Goal: Information Seeking & Learning: Find specific page/section

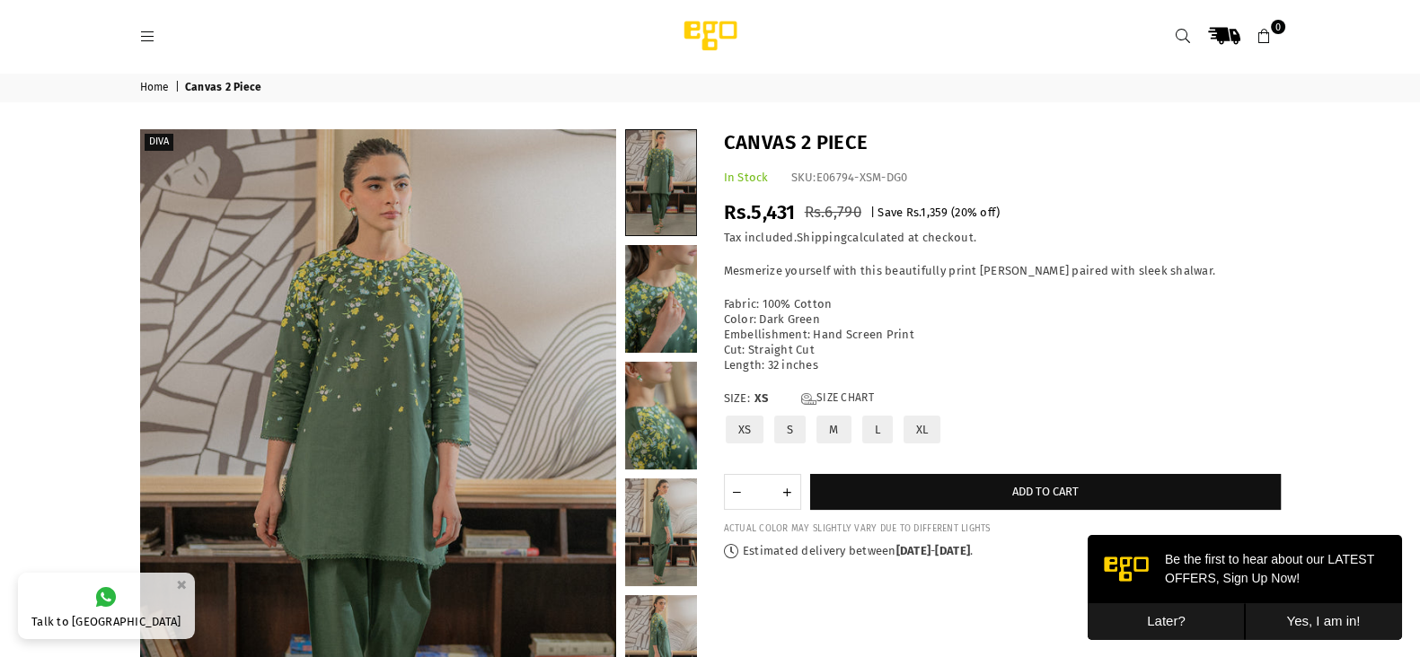
click at [1182, 619] on button "Later?" at bounding box center [1165, 621] width 157 height 37
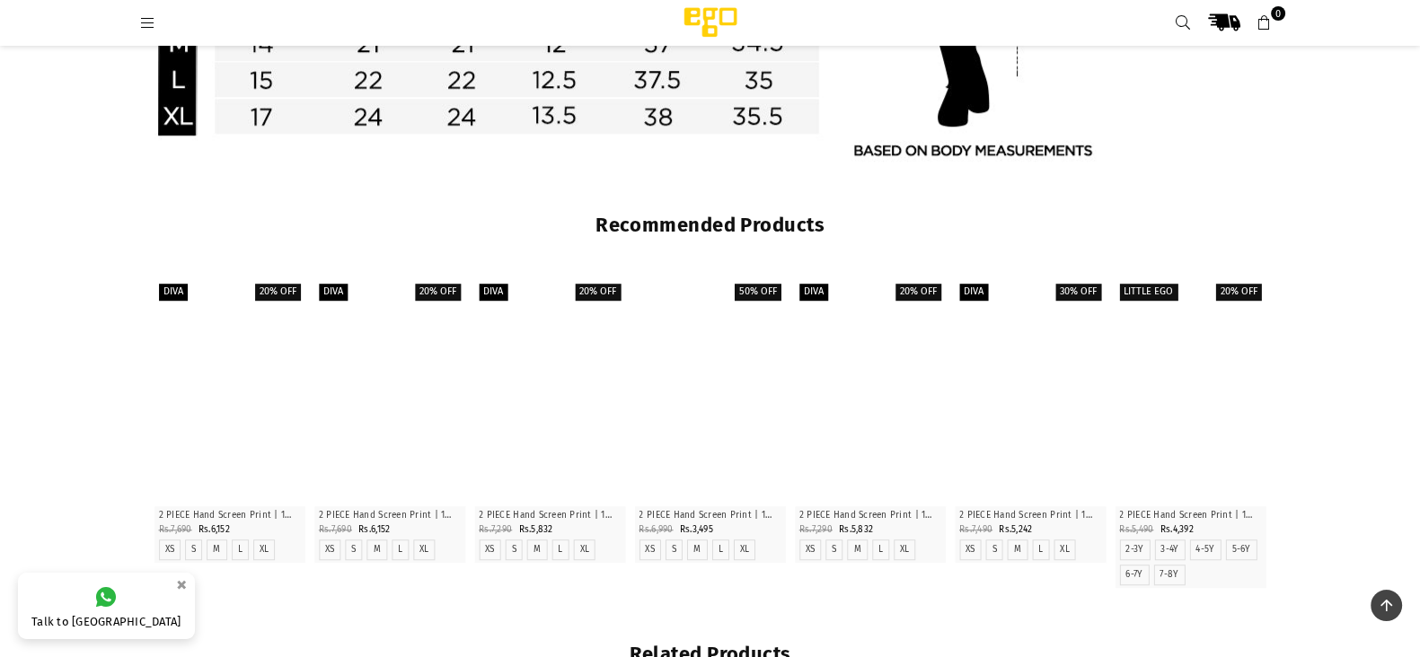
scroll to position [2240, 0]
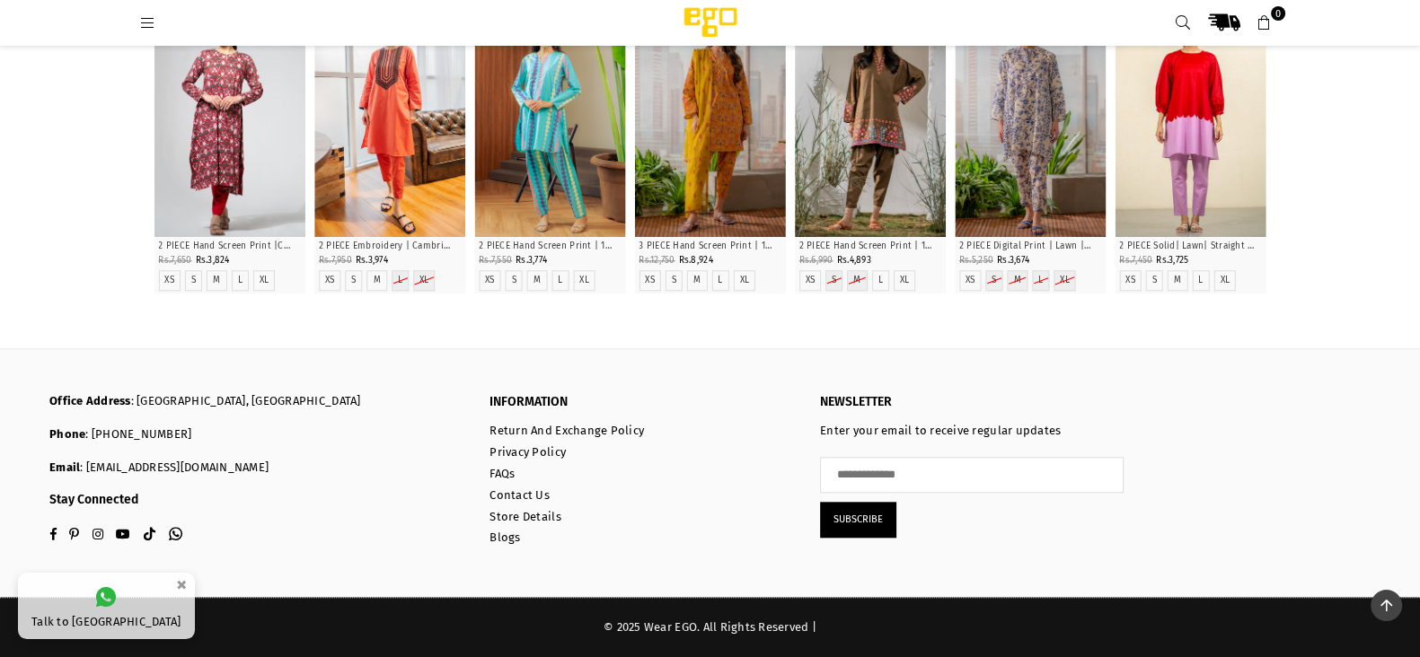
click at [535, 506] on ul "Return And Exchange Policy Privacy Policy FAQs Contact Us Store Details Blogs" at bounding box center [641, 485] width 304 height 122
click at [518, 518] on link "Store Details" at bounding box center [524, 516] width 71 height 13
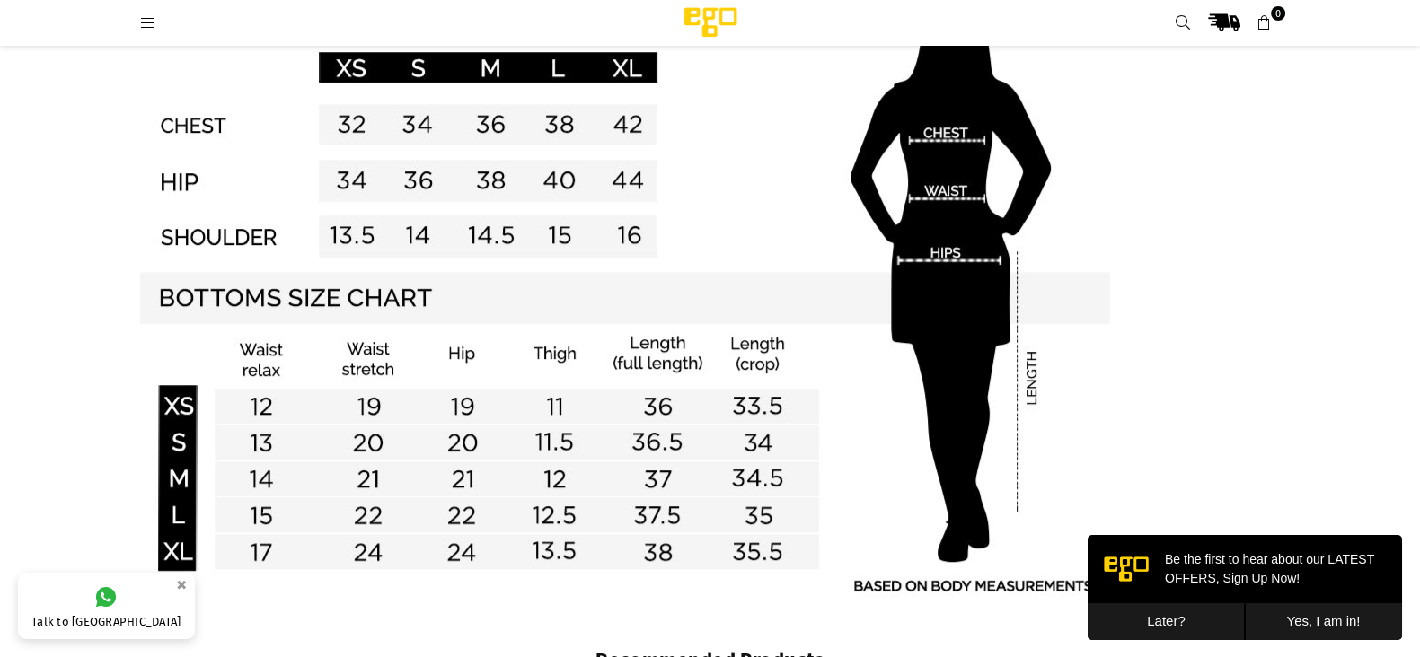
scroll to position [1472, 0]
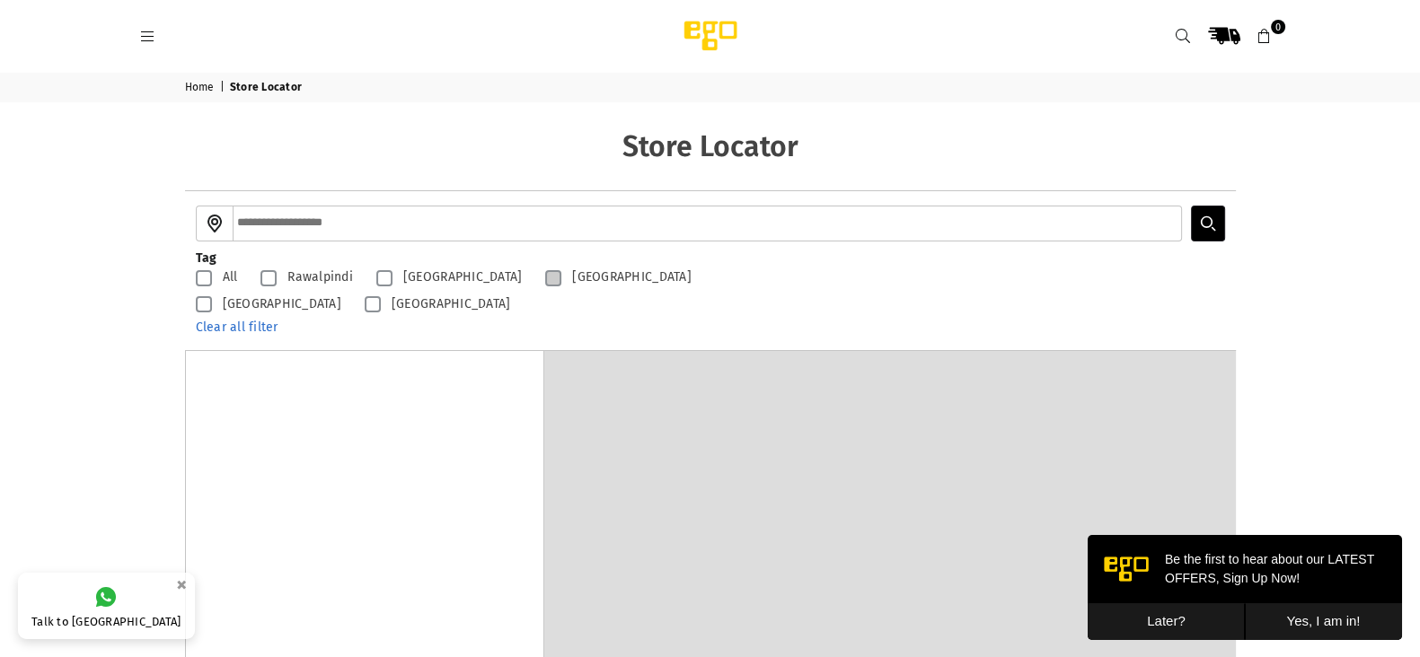
click at [536, 282] on label "[GEOGRAPHIC_DATA]" at bounding box center [613, 278] width 154 height 22
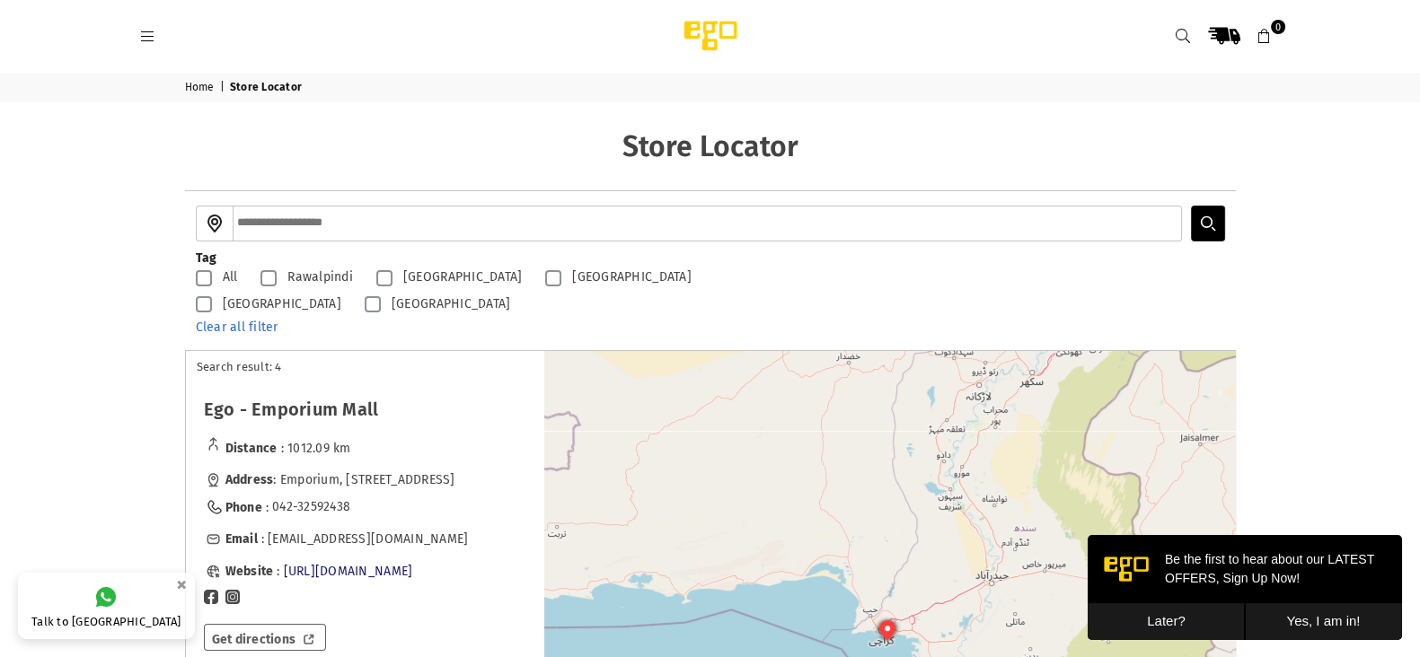
scroll to position [65, 0]
